Goal: Information Seeking & Learning: Learn about a topic

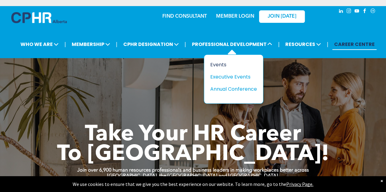
click at [224, 64] on div "Events" at bounding box center [231, 65] width 42 height 8
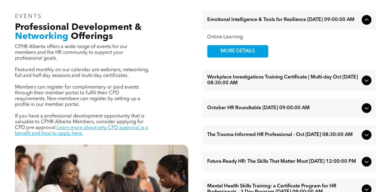
scroll to position [213, 0]
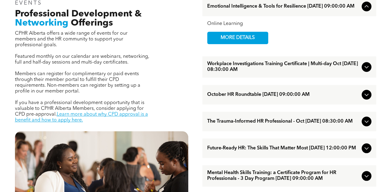
click at [366, 69] on icon at bounding box center [366, 67] width 4 height 2
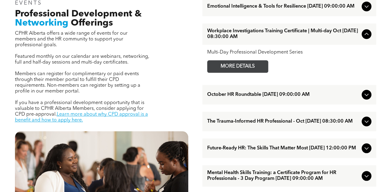
click at [232, 72] on span "MORE DETAILS" at bounding box center [237, 67] width 48 height 12
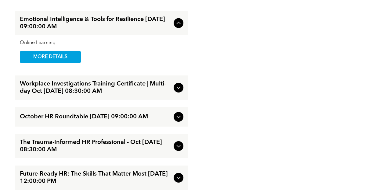
scroll to position [914, 0]
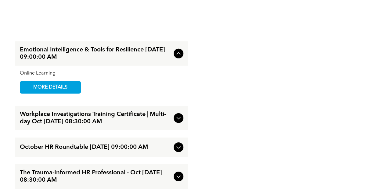
click at [180, 57] on icon at bounding box center [178, 53] width 7 height 7
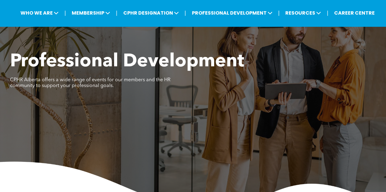
scroll to position [0, 0]
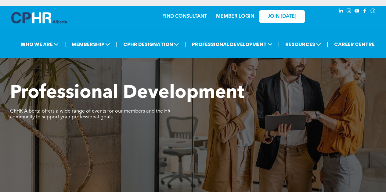
click at [36, 17] on img at bounding box center [38, 17] width 55 height 11
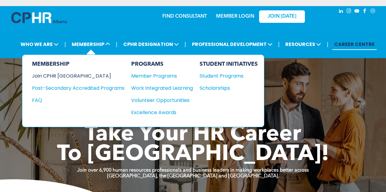
click at [67, 78] on div "Join CPHR [GEOGRAPHIC_DATA]" at bounding box center [73, 76] width 83 height 8
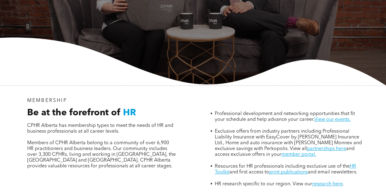
scroll to position [152, 0]
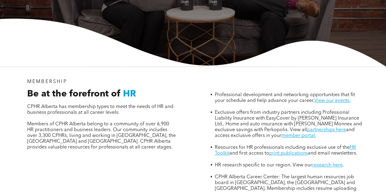
click at [273, 192] on link "Visit the Career Center." at bounding box center [299, 194] width 52 height 5
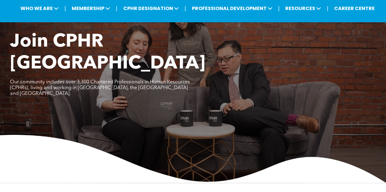
scroll to position [0, 0]
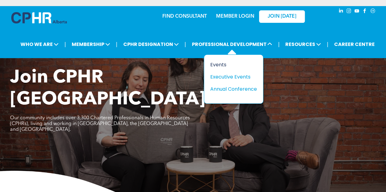
click at [213, 64] on div "Events" at bounding box center [231, 65] width 42 height 8
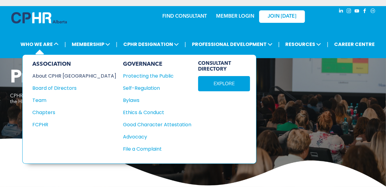
click at [51, 77] on div "About CPHR Alberta" at bounding box center [70, 76] width 76 height 8
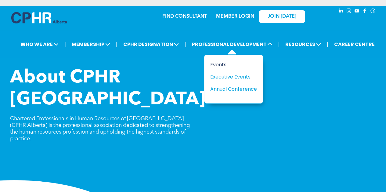
click at [224, 65] on div "Events" at bounding box center [231, 65] width 42 height 8
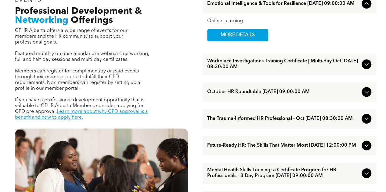
scroll to position [217, 0]
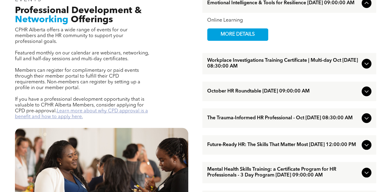
click at [91, 109] on link "Learn more about why CPD approval is a benefit and how to apply here." at bounding box center [81, 114] width 133 height 11
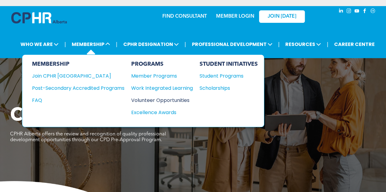
click at [151, 98] on div "Volunteer Opportunities" at bounding box center [158, 101] width 55 height 8
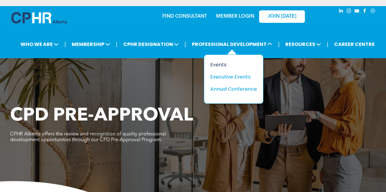
click at [220, 64] on div "Events" at bounding box center [231, 65] width 42 height 8
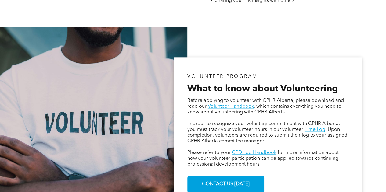
scroll to position [335, 0]
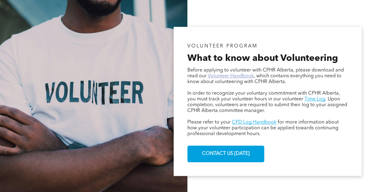
click at [219, 77] on link "Volunteer Handbook" at bounding box center [231, 76] width 46 height 5
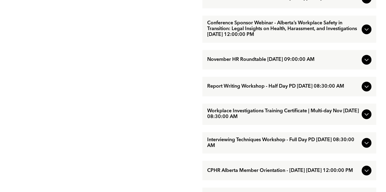
scroll to position [457, 0]
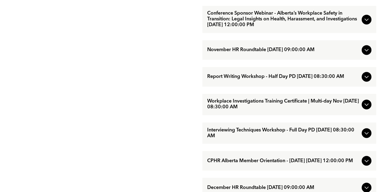
click at [262, 139] on span "Interviewing Techniques Workshop - Full Day PD November/25/2025 08:30:00 AM" at bounding box center [283, 133] width 152 height 12
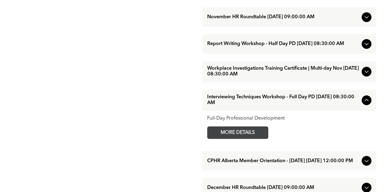
click at [249, 139] on span "MORE DETAILS" at bounding box center [237, 133] width 48 height 12
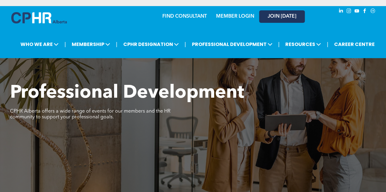
click at [272, 18] on span "JOIN [DATE]" at bounding box center [281, 17] width 29 height 6
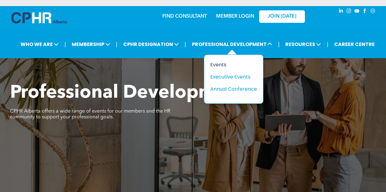
click at [221, 63] on div "Events" at bounding box center [231, 65] width 42 height 8
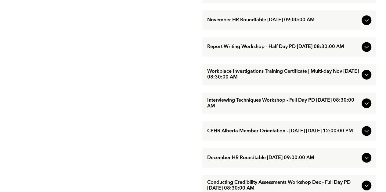
scroll to position [488, 0]
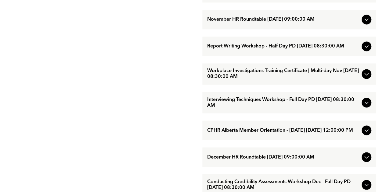
click at [250, 109] on span "Interviewing Techniques Workshop - Full Day PD [DATE] 08:30:00 AM" at bounding box center [283, 103] width 152 height 12
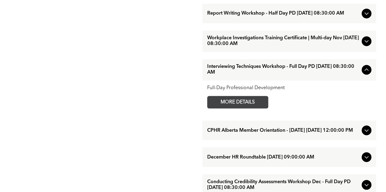
click at [250, 108] on span "MORE DETAILS" at bounding box center [237, 102] width 48 height 12
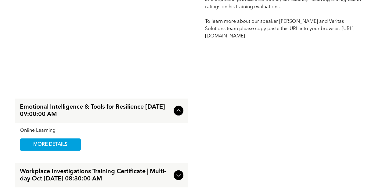
scroll to position [610, 0]
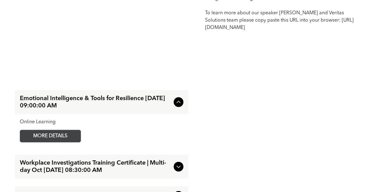
click at [63, 130] on span "MORE DETAILS" at bounding box center [50, 136] width 48 height 12
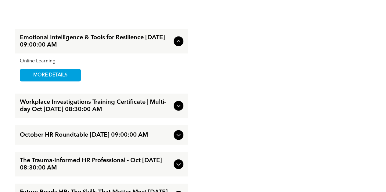
click at [179, 102] on icon at bounding box center [178, 105] width 7 height 7
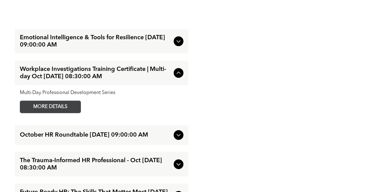
click at [45, 101] on span "MORE DETAILS" at bounding box center [50, 107] width 48 height 12
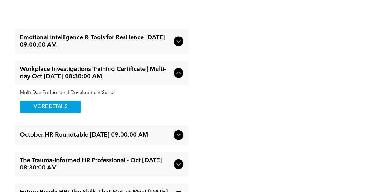
click at [85, 132] on span "October HR Roundtable [DATE] 09:00:00 AM" at bounding box center [95, 135] width 151 height 7
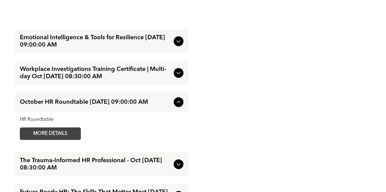
click at [61, 128] on span "MORE DETAILS" at bounding box center [50, 134] width 48 height 12
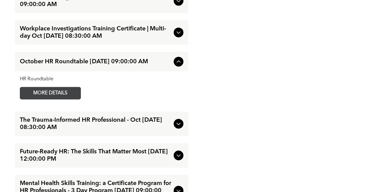
scroll to position [732, 0]
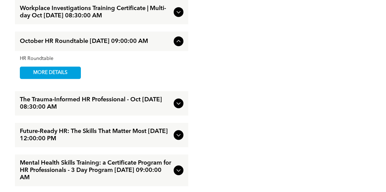
click at [76, 128] on span "Future-Ready HR: The Skills That Matter Most [DATE] 12:00:00 PM" at bounding box center [95, 135] width 151 height 15
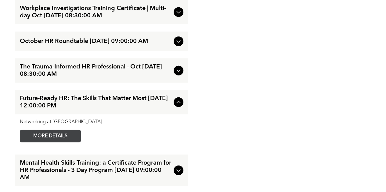
click at [66, 130] on span "MORE DETAILS" at bounding box center [50, 136] width 48 height 12
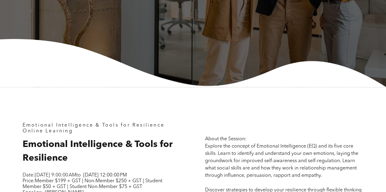
scroll to position [152, 0]
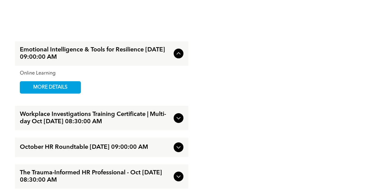
scroll to position [945, 0]
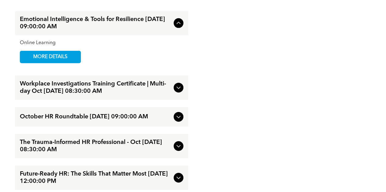
click at [94, 95] on span "Workplace Investigations Training Certificate | Multi-day Oct [DATE] 08:30:00 AM" at bounding box center [95, 87] width 151 height 15
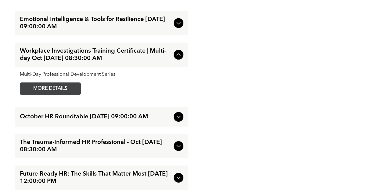
click at [69, 95] on span "MORE DETAILS" at bounding box center [50, 89] width 48 height 12
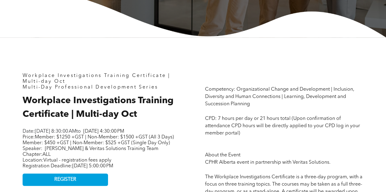
scroll to position [213, 0]
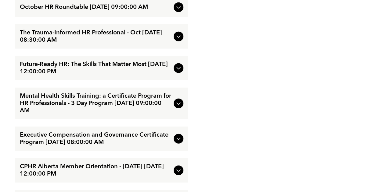
scroll to position [792, 0]
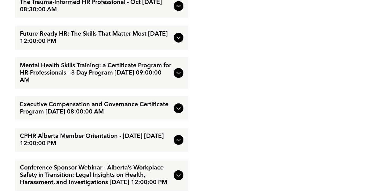
click at [178, 77] on icon at bounding box center [178, 72] width 7 height 7
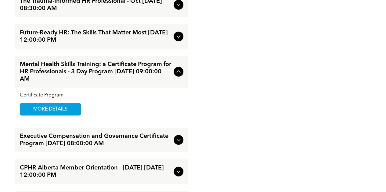
scroll to position [760, 0]
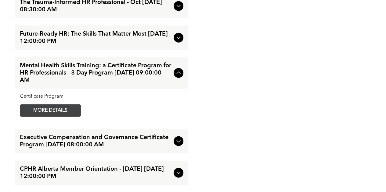
click at [40, 115] on span "MORE DETAILS" at bounding box center [50, 111] width 48 height 12
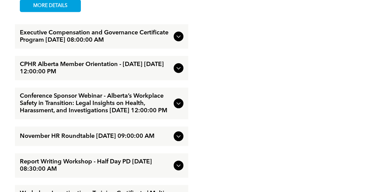
scroll to position [851, 0]
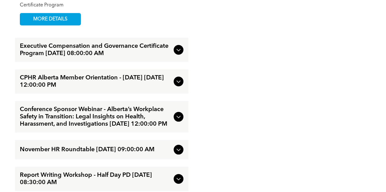
click at [179, 83] on icon at bounding box center [178, 82] width 4 height 2
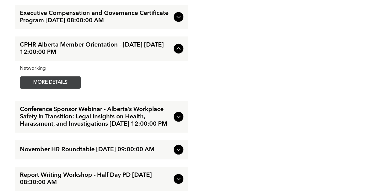
click at [47, 88] on span "MORE DETAILS" at bounding box center [50, 83] width 48 height 12
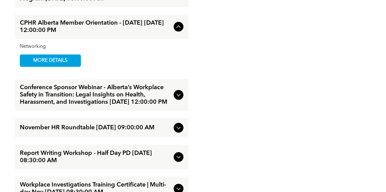
scroll to position [881, 0]
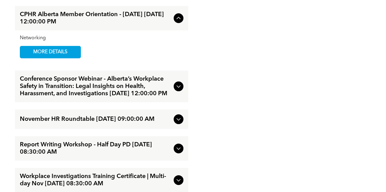
click at [84, 98] on span "Conference Sponsor Webinar - Alberta’s Workplace Safety in Transition: Legal In…" at bounding box center [95, 87] width 151 height 22
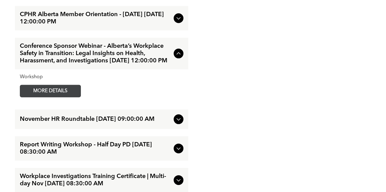
click at [59, 97] on span "MORE DETAILS" at bounding box center [50, 91] width 48 height 12
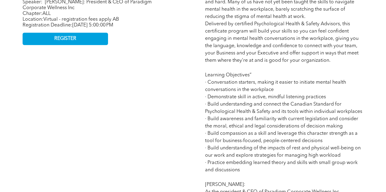
scroll to position [305, 0]
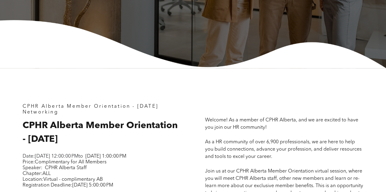
scroll to position [122, 0]
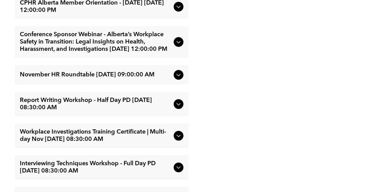
scroll to position [1158, 0]
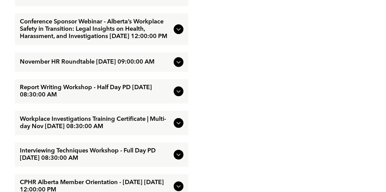
click at [67, 92] on span "Report Writing Workshop - Half Day PD [DATE] 08:30:00 AM" at bounding box center [95, 91] width 151 height 15
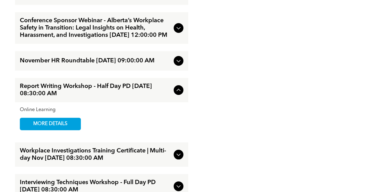
scroll to position [1125, 0]
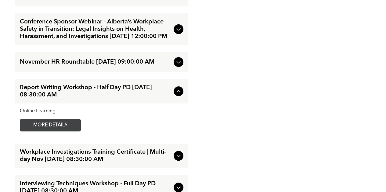
click at [57, 119] on span "MORE DETAILS" at bounding box center [50, 125] width 48 height 12
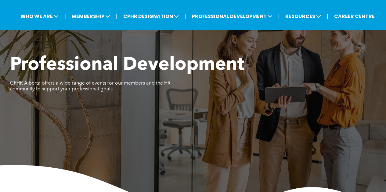
scroll to position [0, 0]
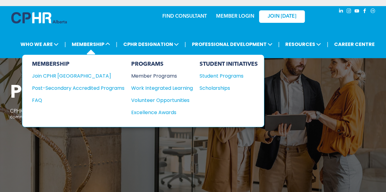
click at [159, 75] on div "Member Programs" at bounding box center [158, 76] width 55 height 8
click at [46, 74] on div "Join CPHR [GEOGRAPHIC_DATA]" at bounding box center [73, 76] width 83 height 8
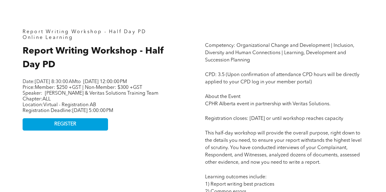
scroll to position [213, 0]
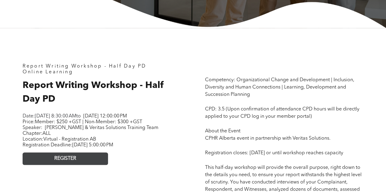
click at [86, 165] on link "REGISTER" at bounding box center [65, 159] width 85 height 12
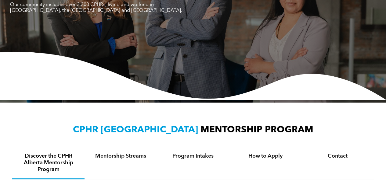
scroll to position [183, 0]
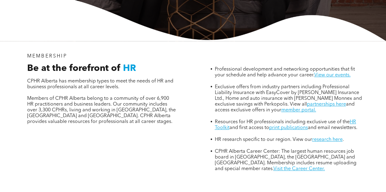
scroll to position [183, 0]
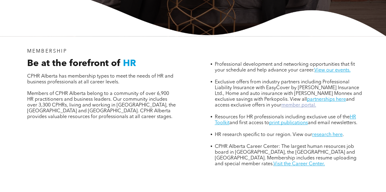
click at [287, 103] on link "member portal." at bounding box center [298, 105] width 35 height 5
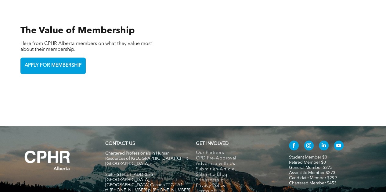
scroll to position [1374, 0]
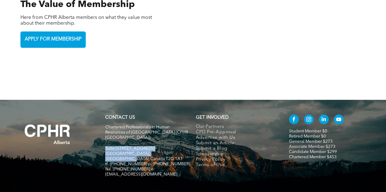
drag, startPoint x: 105, startPoint y: 121, endPoint x: 173, endPoint y: 126, distance: 67.9
click at [173, 126] on div "Chartered Professionals in Human Resources of Alberta (CPHR Alberta) Suite 320,…" at bounding box center [147, 153] width 85 height 59
copy div "Suite 320, 105 - 12 Ave SE Calgary, Alberta Canada T2G 1A1"
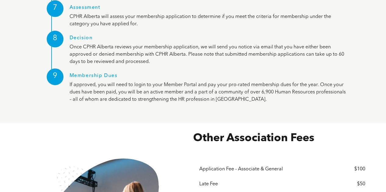
scroll to position [764, 0]
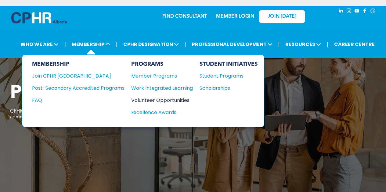
click at [148, 98] on div "Volunteer Opportunities" at bounding box center [158, 101] width 55 height 8
